Goal: Task Accomplishment & Management: Use online tool/utility

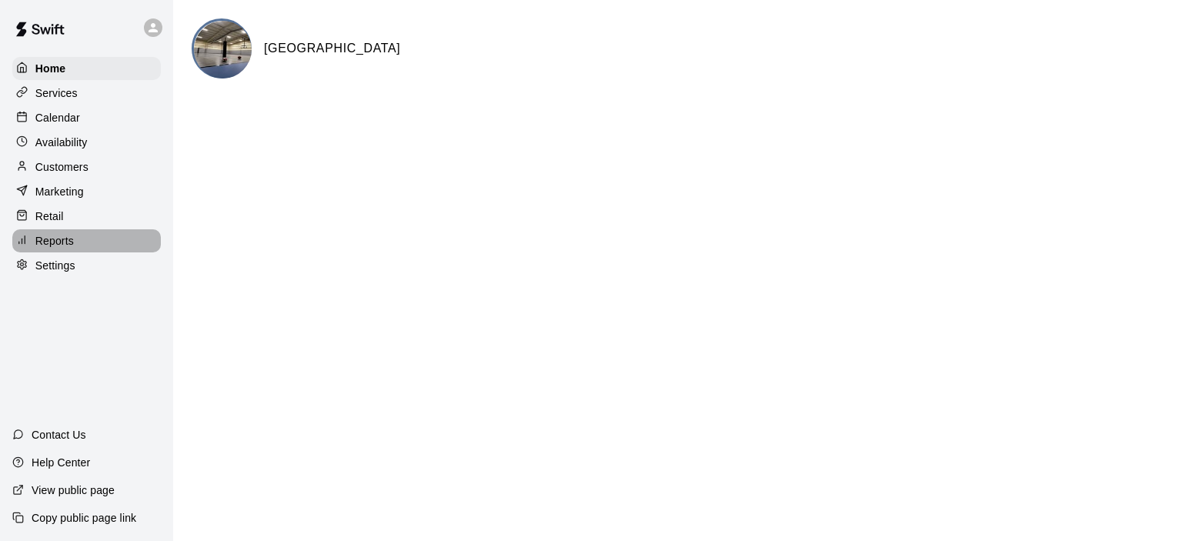
click at [54, 248] on p "Reports" at bounding box center [54, 240] width 38 height 15
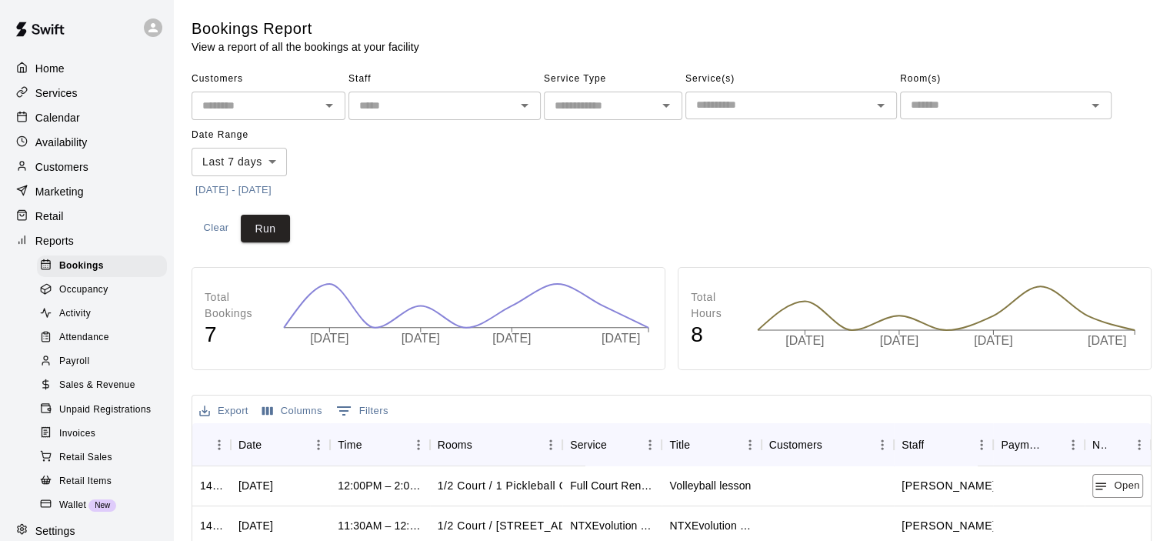
click at [74, 393] on span "Sales & Revenue" at bounding box center [97, 385] width 76 height 15
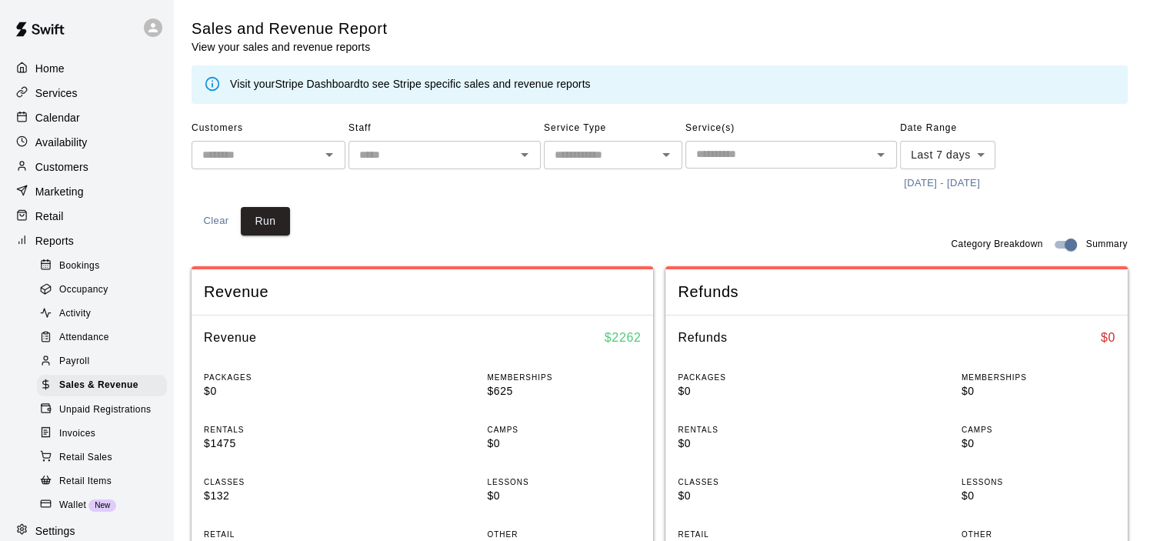
click at [957, 185] on button "9/14/2025 - 9/21/2025" at bounding box center [942, 184] width 84 height 24
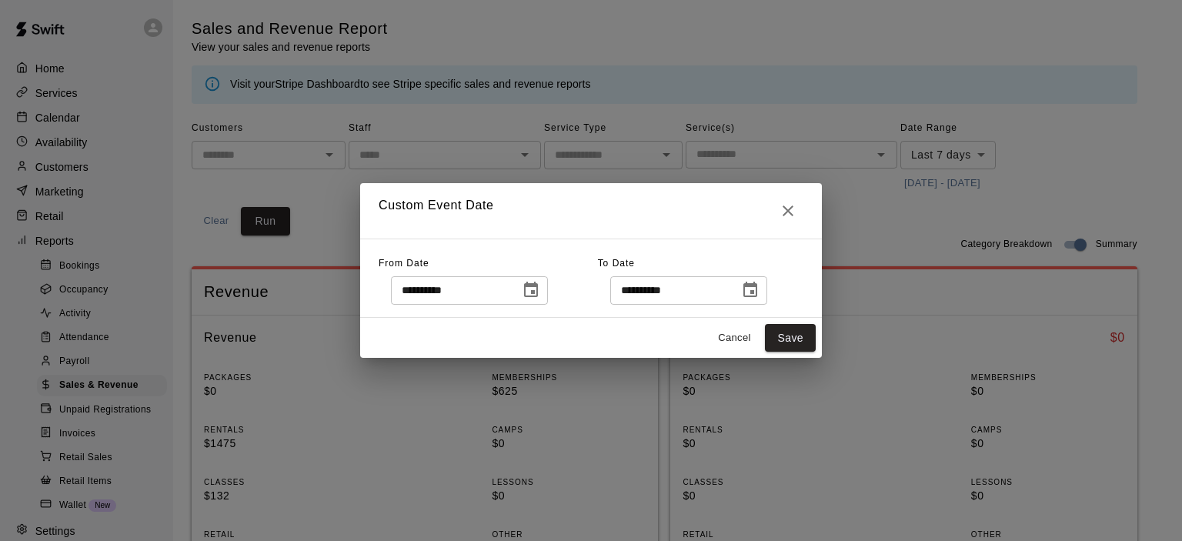
click at [546, 294] on button "Choose date, selected date is Sep 14, 2025" at bounding box center [530, 290] width 31 height 31
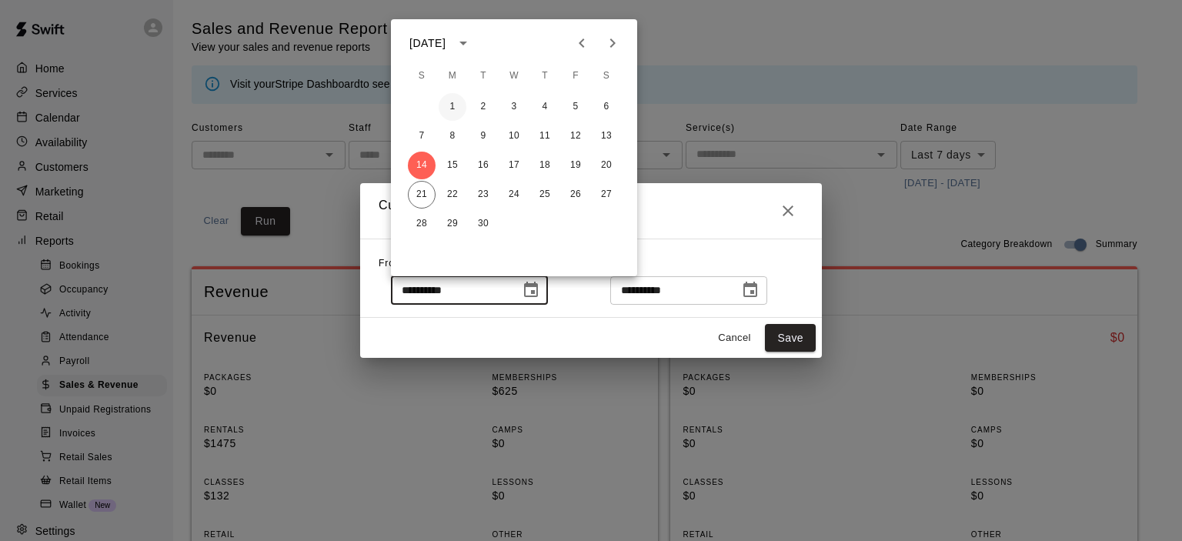
click at [459, 107] on button "1" at bounding box center [452, 107] width 28 height 28
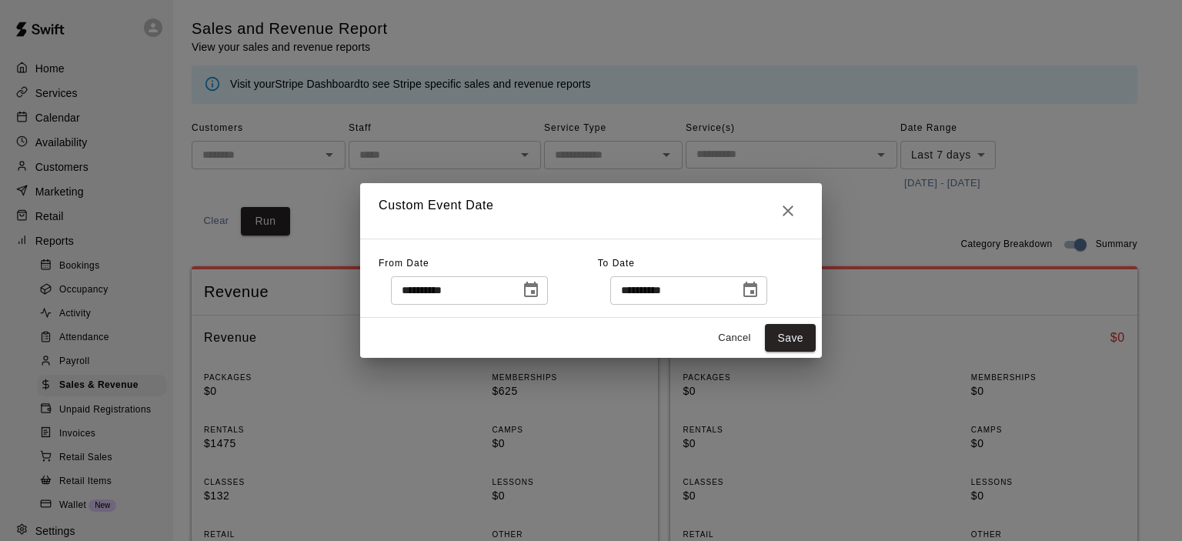
type input "**********"
click at [791, 336] on button "Save" at bounding box center [790, 338] width 51 height 28
type input "******"
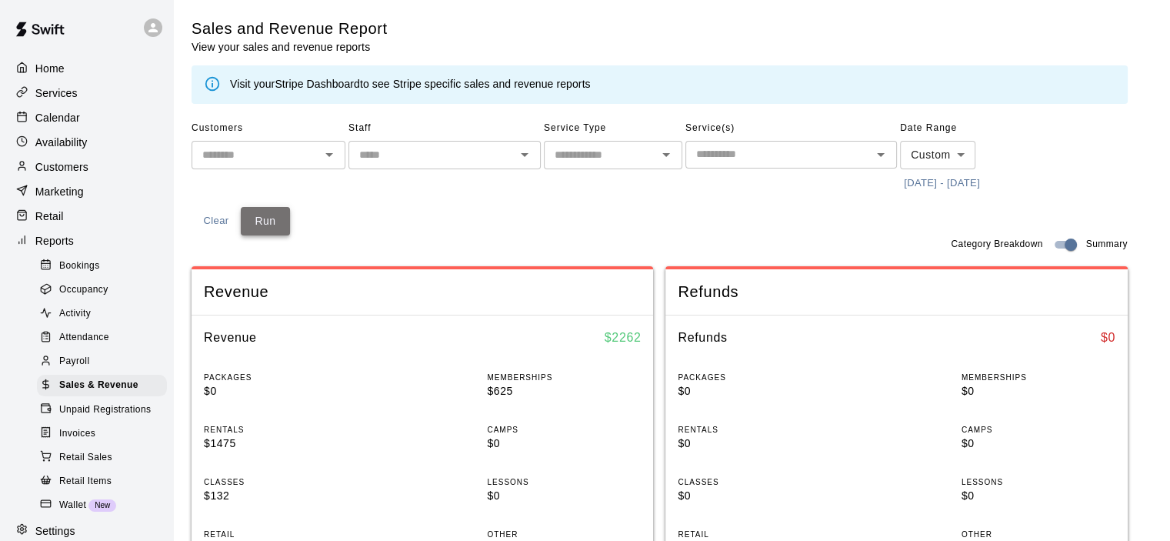
click at [275, 216] on button "Run" at bounding box center [265, 221] width 49 height 28
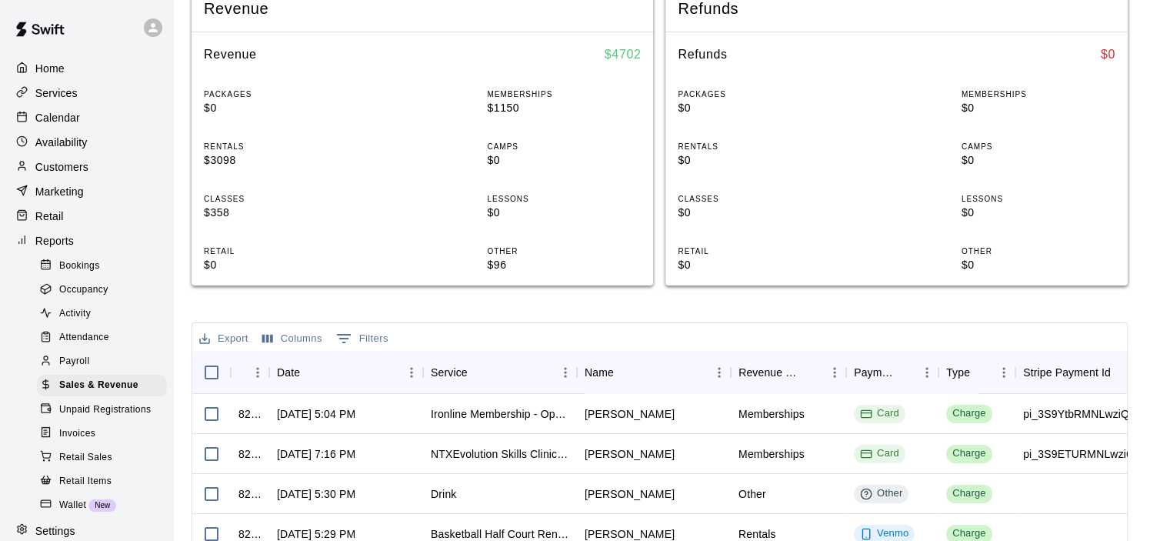
scroll to position [385, 0]
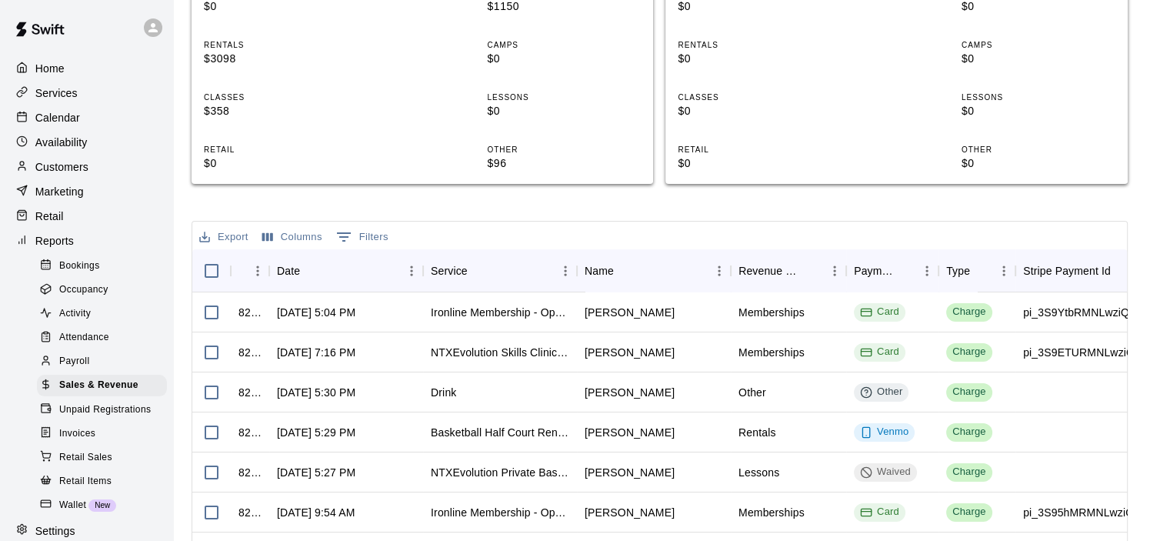
click at [43, 67] on p "Home" at bounding box center [49, 68] width 29 height 15
